Goal: Find specific page/section: Find specific page/section

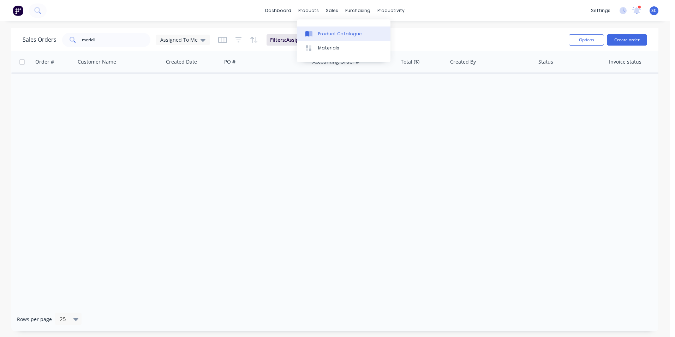
click at [339, 31] on div "Product Catalogue" at bounding box center [340, 34] width 44 height 6
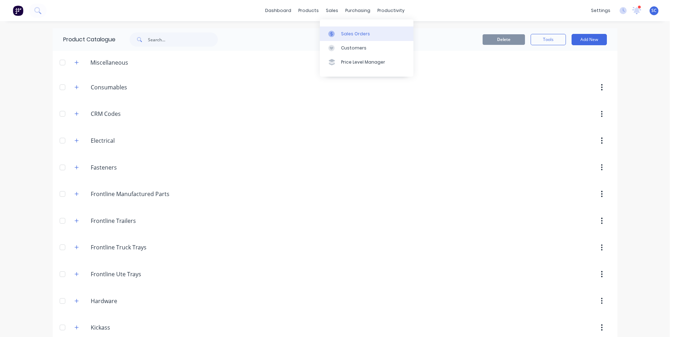
click at [346, 34] on div "Sales Orders" at bounding box center [355, 34] width 29 height 6
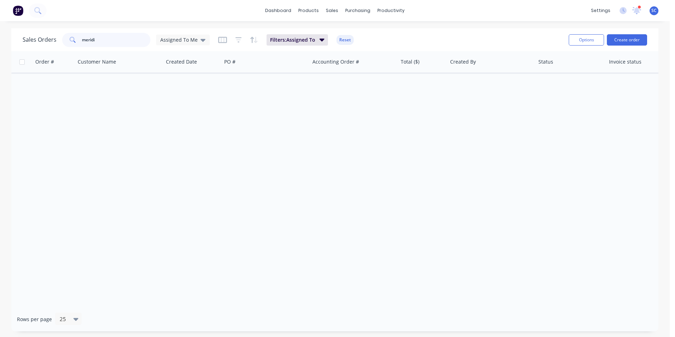
drag, startPoint x: 114, startPoint y: 42, endPoint x: 71, endPoint y: 43, distance: 43.1
click at [71, 43] on div "meridi" at bounding box center [106, 40] width 88 height 14
click at [184, 41] on span "Assigned To Me" at bounding box center [178, 39] width 37 height 7
click at [178, 101] on button "None" at bounding box center [198, 100] width 80 height 8
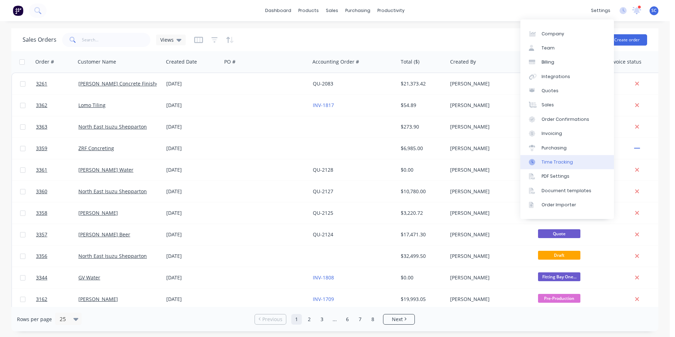
click at [554, 161] on div "Time Tracking" at bounding box center [557, 162] width 31 height 6
